Goal: Task Accomplishment & Management: Use online tool/utility

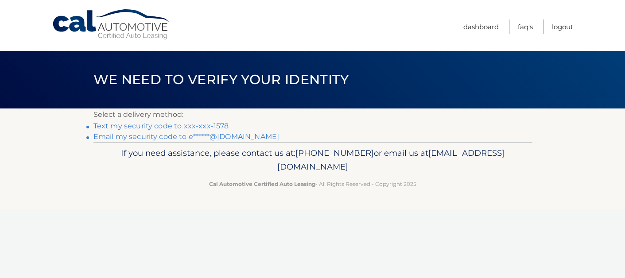
click at [131, 126] on link "Text my security code to xxx-xxx-1578" at bounding box center [162, 126] width 136 height 8
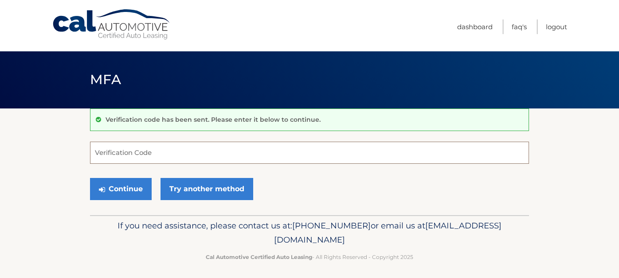
click at [131, 150] on input "Verification Code" at bounding box center [309, 153] width 439 height 22
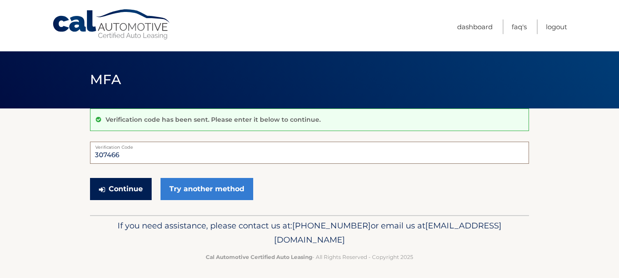
type input "307466"
click at [131, 183] on button "Continue" at bounding box center [121, 189] width 62 height 22
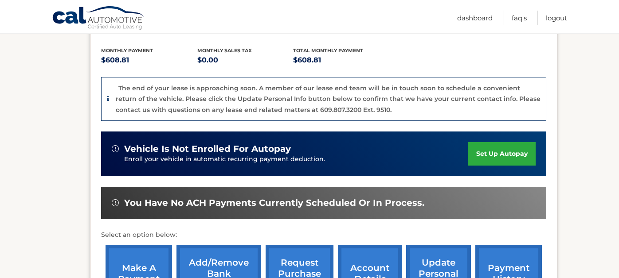
scroll to position [221, 0]
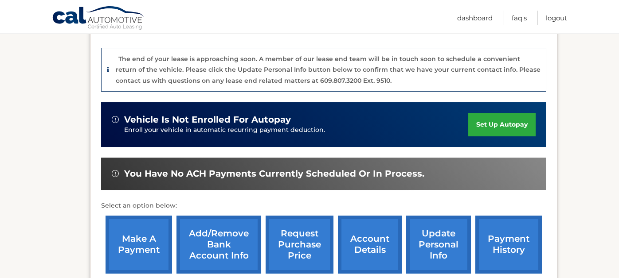
click at [132, 231] on link "make a payment" at bounding box center [138, 245] width 66 height 58
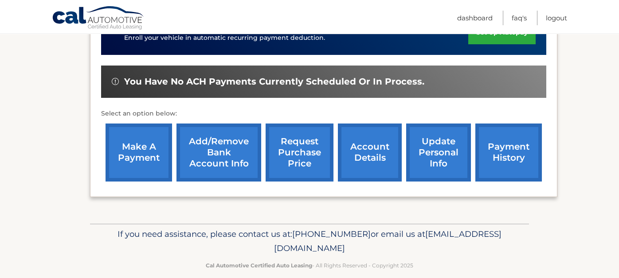
scroll to position [323, 0]
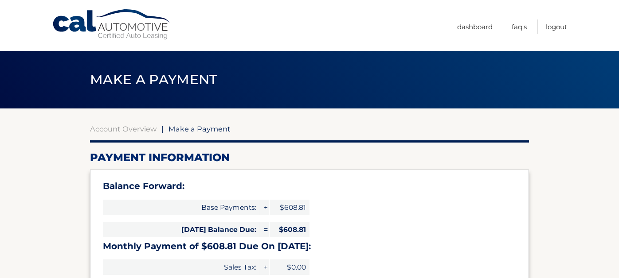
select select "MDVkNjgxY2UtZjVjOC00OWRjLWEzNGUtYTc4NjQ0MzY1YjQ5"
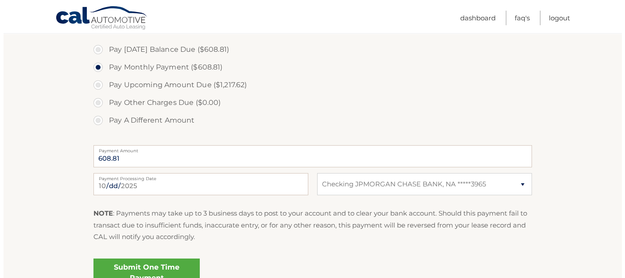
scroll to position [354, 0]
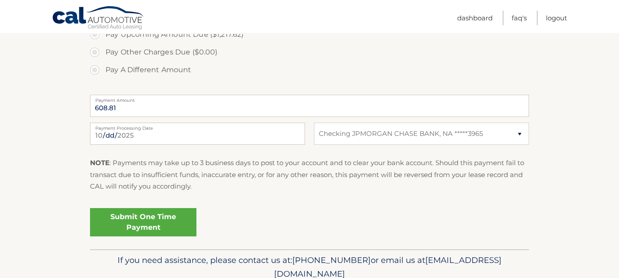
click at [165, 223] on link "Submit One Time Payment" at bounding box center [143, 222] width 106 height 28
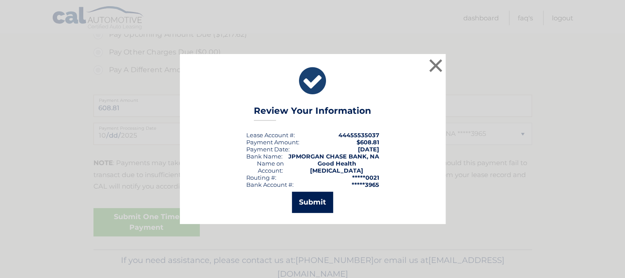
click at [313, 207] on button "Submit" at bounding box center [312, 202] width 41 height 21
